Goal: Task Accomplishment & Management: Use online tool/utility

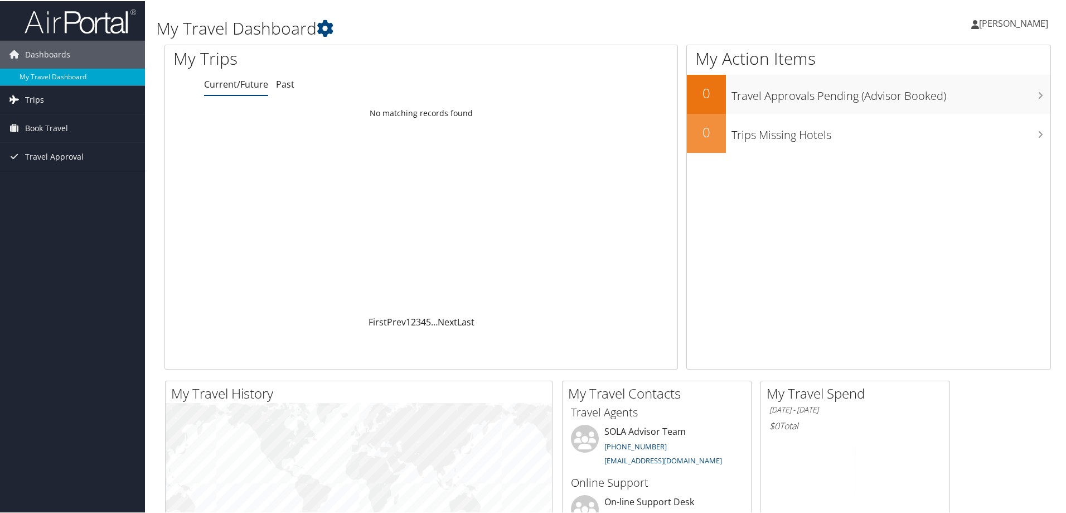
click at [59, 96] on link "Trips" at bounding box center [72, 99] width 145 height 28
click at [59, 122] on link "Current/Future Trips" at bounding box center [72, 121] width 145 height 17
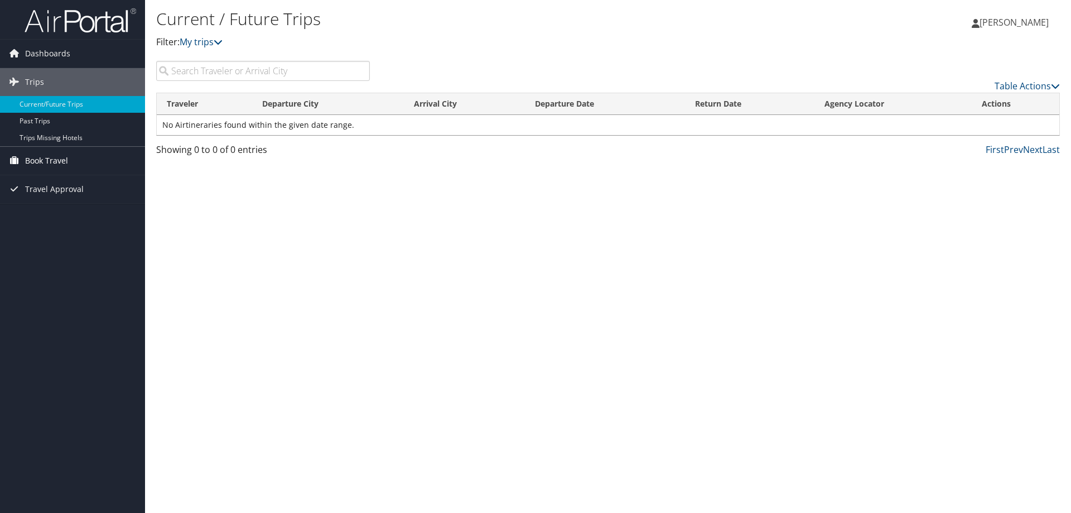
click at [61, 161] on span "Book Travel" at bounding box center [46, 161] width 43 height 28
click at [79, 216] on link "Book/Manage Online Trips" at bounding box center [72, 216] width 145 height 17
